Goal: Check status: Check status

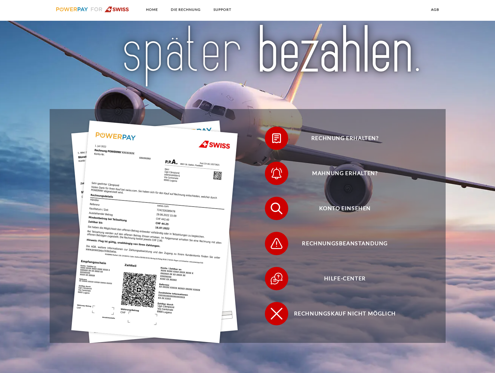
scroll to position [88, 0]
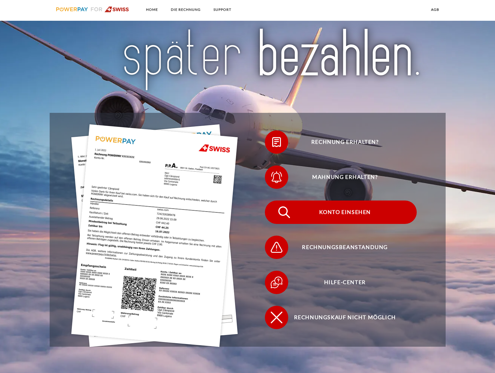
click at [372, 215] on span "Konto einsehen" at bounding box center [345, 211] width 143 height 23
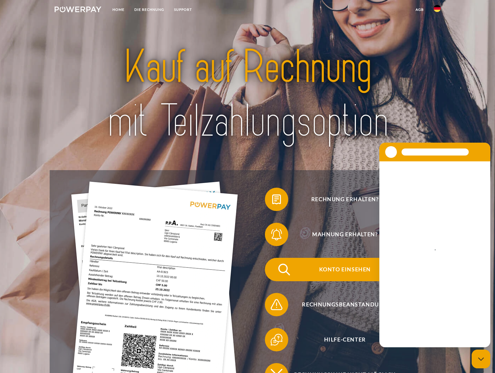
click at [351, 271] on span "Konto einsehen" at bounding box center [345, 269] width 143 height 23
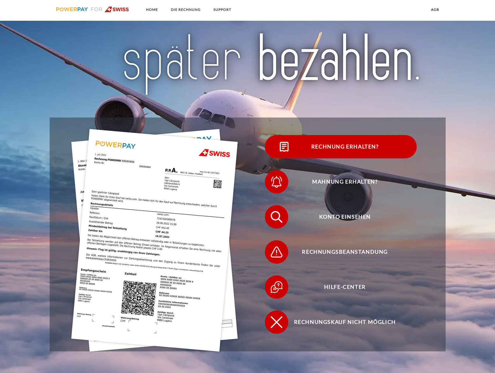
scroll to position [117, 0]
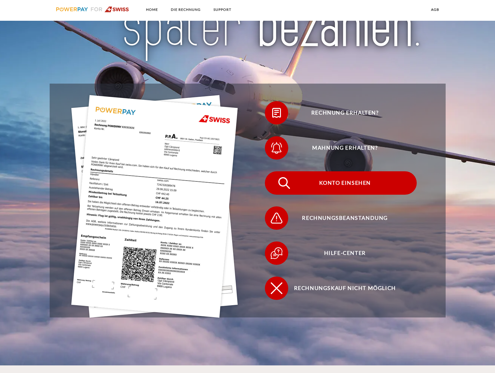
click at [359, 185] on span "Konto einsehen" at bounding box center [345, 182] width 143 height 23
